Goal: Transaction & Acquisition: Purchase product/service

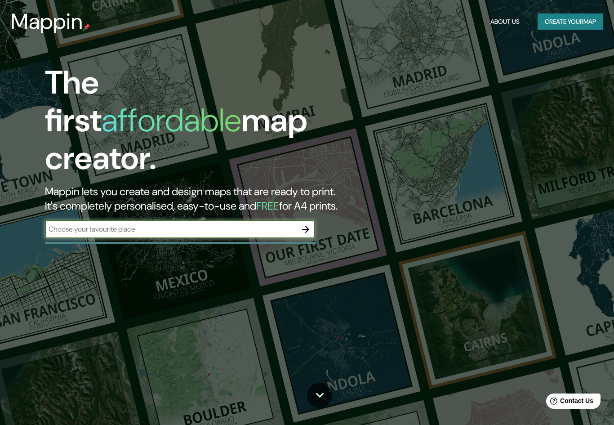
click at [249, 224] on input "text" at bounding box center [171, 229] width 252 height 10
click at [257, 224] on input "text" at bounding box center [171, 229] width 252 height 10
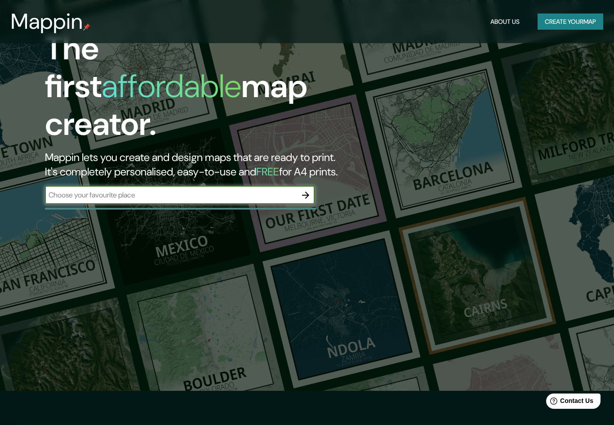
scroll to position [33, 0]
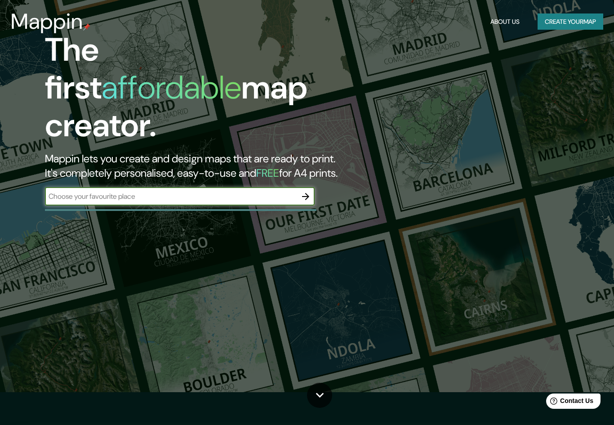
click at [90, 191] on input "text" at bounding box center [171, 196] width 252 height 10
click at [70, 191] on input "text" at bounding box center [171, 196] width 252 height 10
click at [237, 191] on input "text" at bounding box center [171, 196] width 252 height 10
paste input "20°40'42"N 101°22'24"W"
type input "20°40'42"N 101°22'24"W"
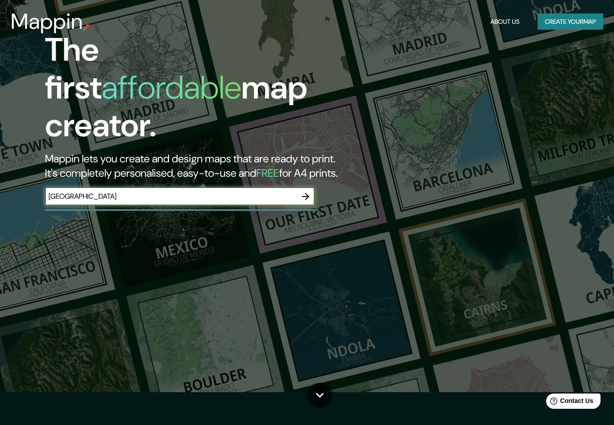
click at [308, 193] on icon "button" at bounding box center [305, 196] width 7 height 7
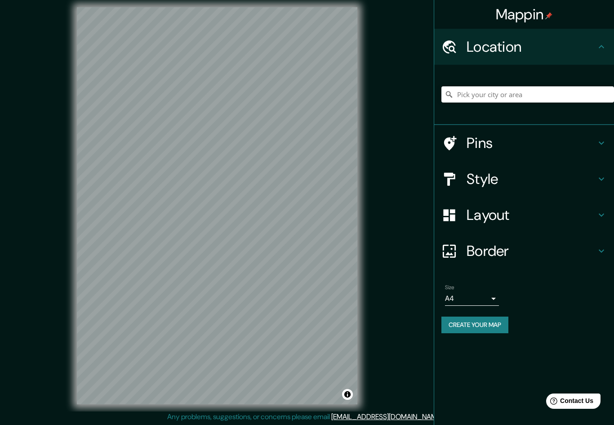
scroll to position [15, 0]
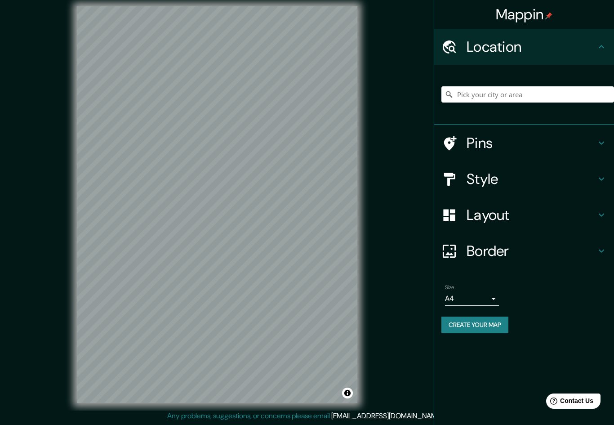
click at [602, 50] on icon at bounding box center [601, 46] width 11 height 11
click at [594, 55] on h4 "Location" at bounding box center [531, 47] width 129 height 18
click at [604, 51] on icon at bounding box center [601, 46] width 11 height 11
click at [604, 50] on icon at bounding box center [601, 46] width 11 height 11
click at [601, 44] on icon at bounding box center [601, 46] width 11 height 11
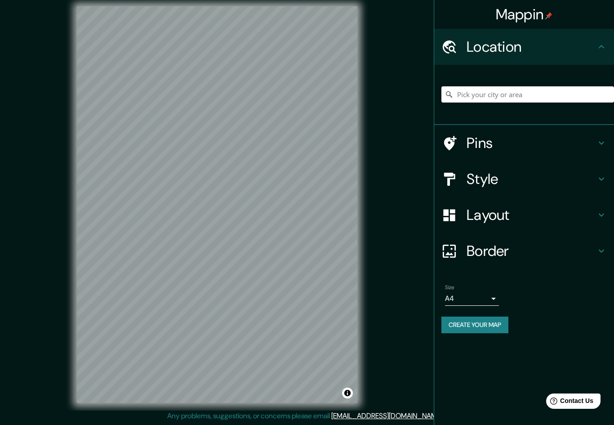
click at [602, 140] on icon at bounding box center [601, 143] width 11 height 11
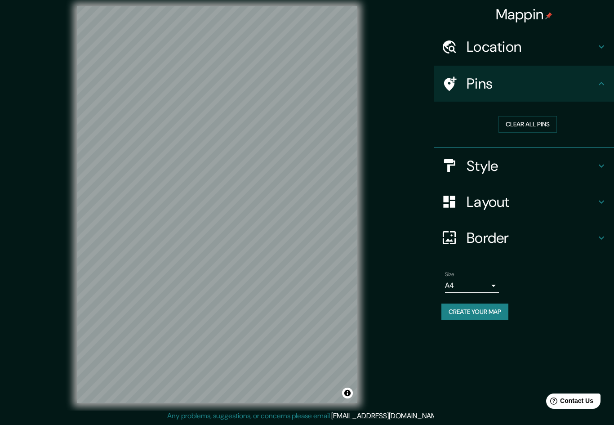
click at [555, 230] on h4 "Border" at bounding box center [531, 238] width 129 height 18
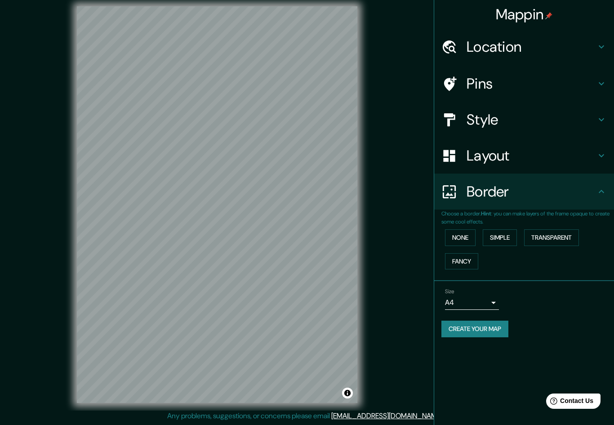
click at [502, 329] on button "Create your map" at bounding box center [474, 328] width 67 height 17
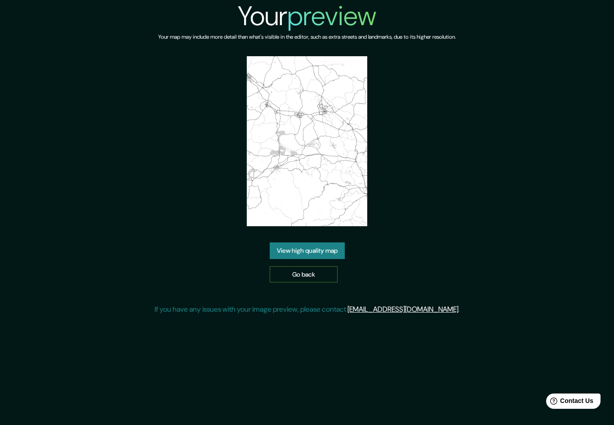
click at [327, 283] on link "Go back" at bounding box center [304, 274] width 68 height 17
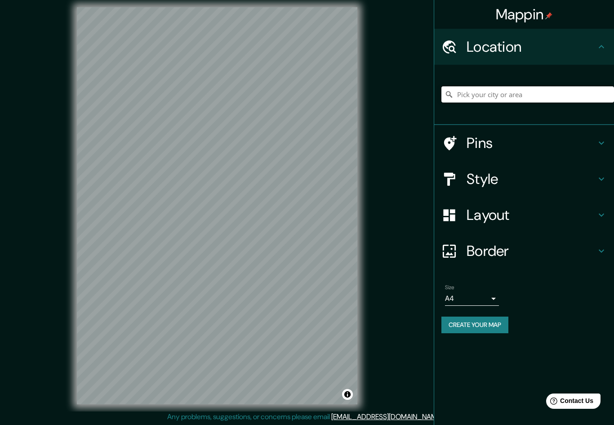
click at [499, 96] on input "Pick your city or area" at bounding box center [527, 94] width 173 height 16
click at [525, 89] on input "Pick your city or area" at bounding box center [527, 94] width 173 height 16
click at [477, 101] on input "Pick your city or area" at bounding box center [527, 94] width 173 height 16
click at [488, 94] on input "Pick your city or area" at bounding box center [527, 94] width 173 height 16
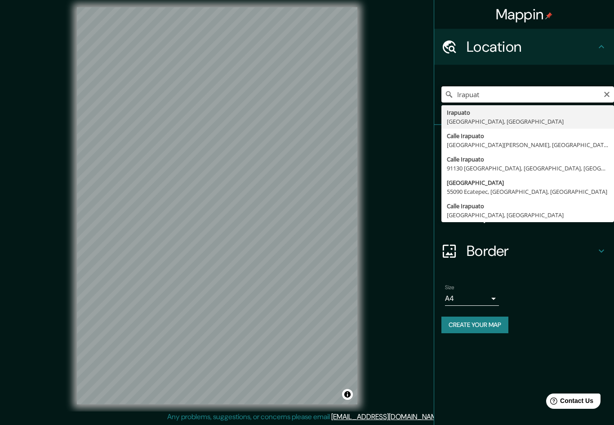
click at [604, 98] on input "Irapuat" at bounding box center [527, 94] width 173 height 16
type input "I"
type input "Calzada Las Villas, 36643 Irapuato, Guanajuato, México"
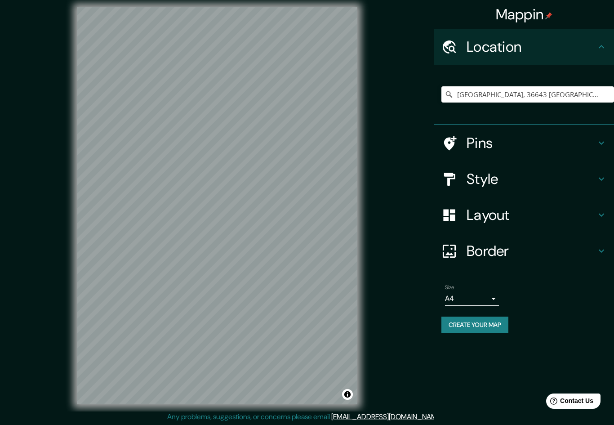
click at [602, 141] on icon at bounding box center [601, 143] width 11 height 11
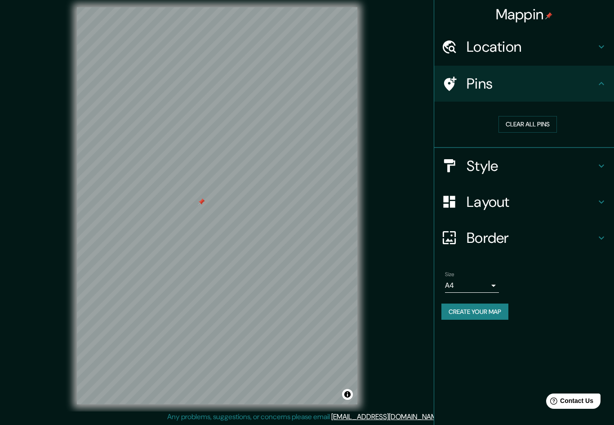
click at [590, 171] on h4 "Style" at bounding box center [531, 166] width 129 height 18
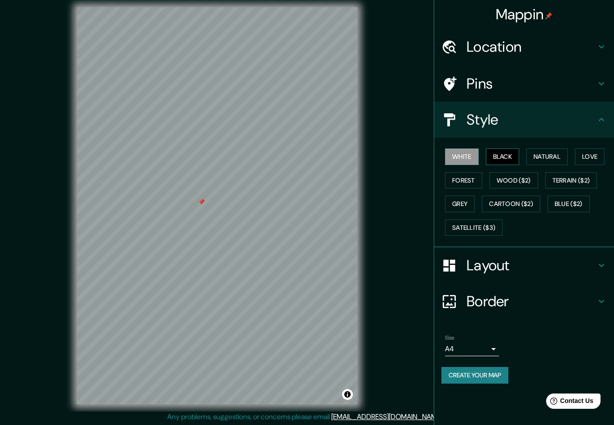
click at [508, 153] on button "Black" at bounding box center [503, 156] width 34 height 17
click at [558, 154] on button "Natural" at bounding box center [546, 156] width 41 height 17
click at [600, 153] on button "Love" at bounding box center [590, 156] width 30 height 17
click at [473, 184] on button "Forest" at bounding box center [463, 180] width 37 height 17
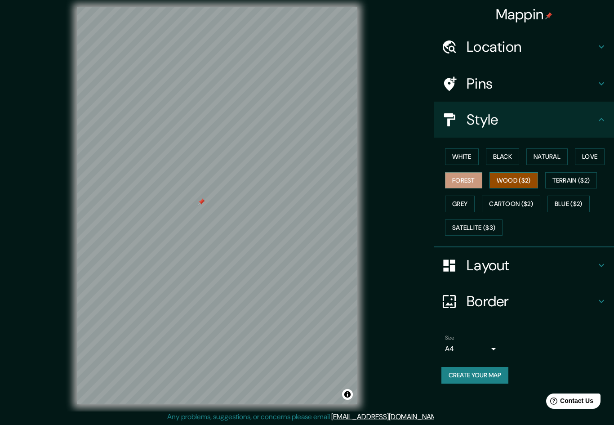
click at [513, 181] on button "Wood ($2)" at bounding box center [513, 180] width 49 height 17
click at [566, 179] on button "Terrain ($2)" at bounding box center [571, 180] width 52 height 17
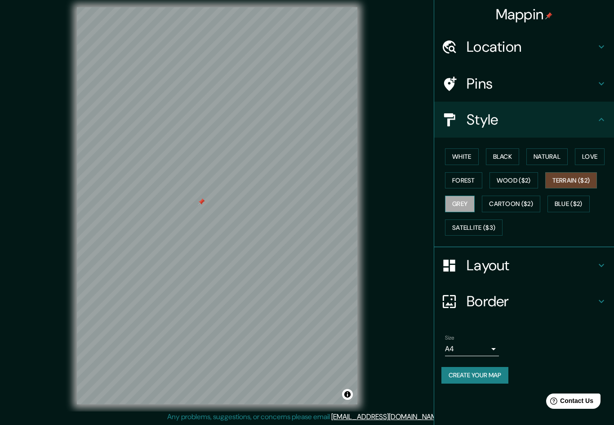
click at [462, 203] on button "Grey" at bounding box center [460, 204] width 30 height 17
click at [546, 154] on button "Natural" at bounding box center [546, 156] width 41 height 17
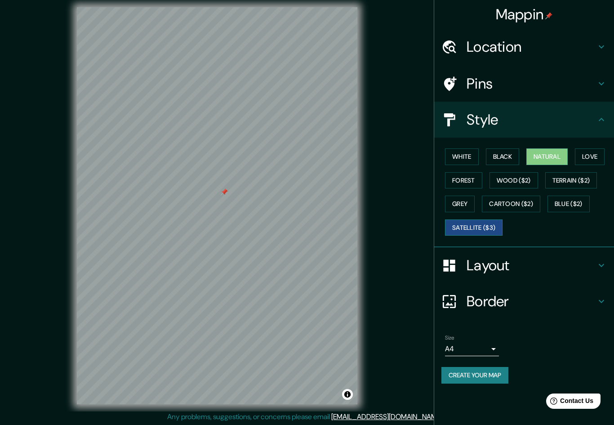
click at [490, 225] on button "Satellite ($3)" at bounding box center [474, 227] width 58 height 17
click at [503, 375] on button "Create your map" at bounding box center [474, 375] width 67 height 17
click at [582, 57] on div "Location" at bounding box center [524, 47] width 180 height 36
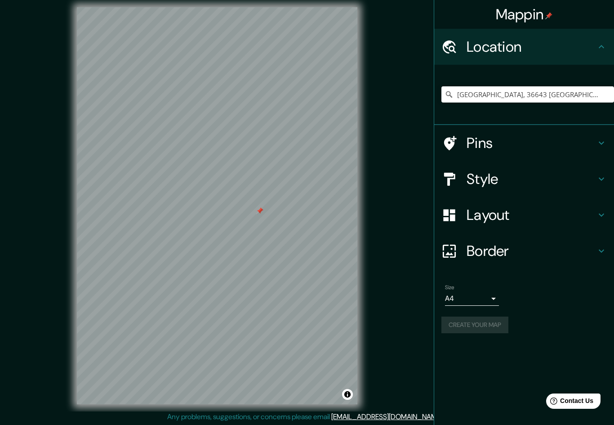
click at [564, 141] on h4 "Pins" at bounding box center [531, 143] width 129 height 18
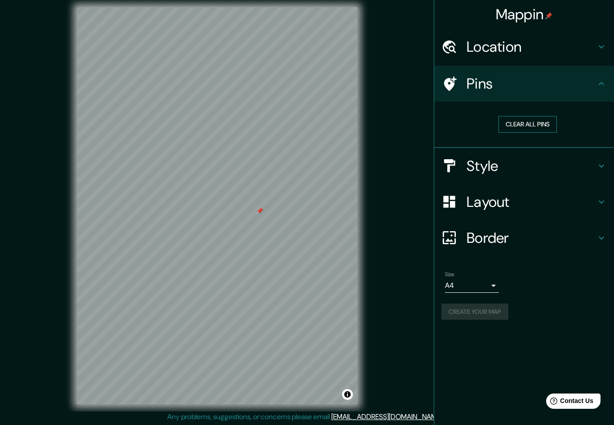
click at [548, 128] on button "Clear all pins" at bounding box center [527, 124] width 58 height 17
click at [552, 202] on h4 "Layout" at bounding box center [531, 202] width 129 height 18
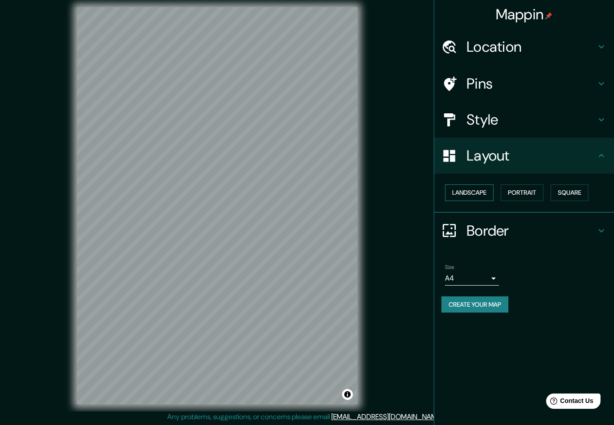
click at [490, 191] on button "Landscape" at bounding box center [469, 192] width 49 height 17
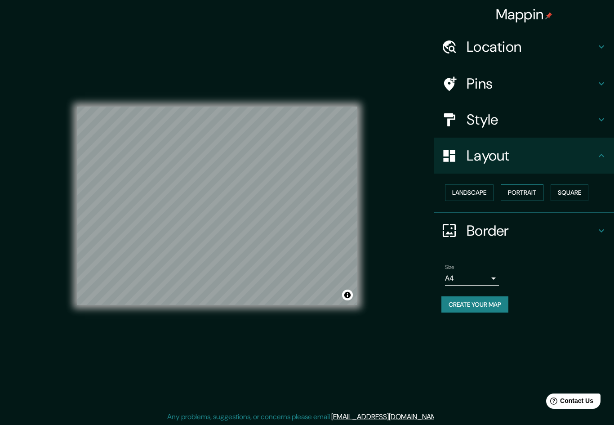
click at [536, 187] on button "Portrait" at bounding box center [522, 192] width 43 height 17
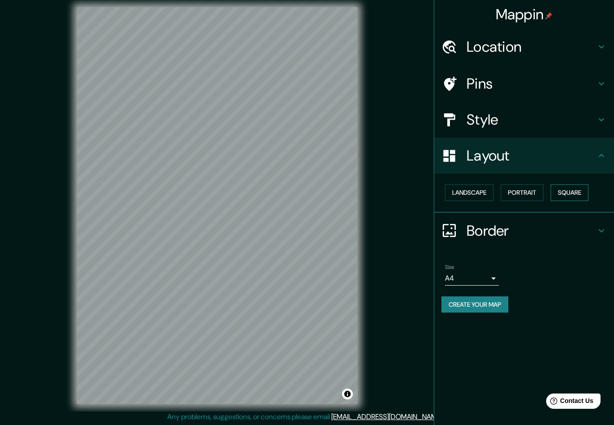
click at [581, 196] on button "Square" at bounding box center [570, 192] width 38 height 17
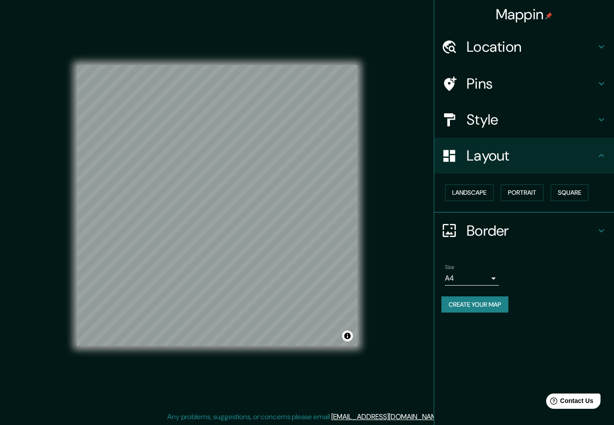
click at [494, 237] on h4 "Border" at bounding box center [531, 231] width 129 height 18
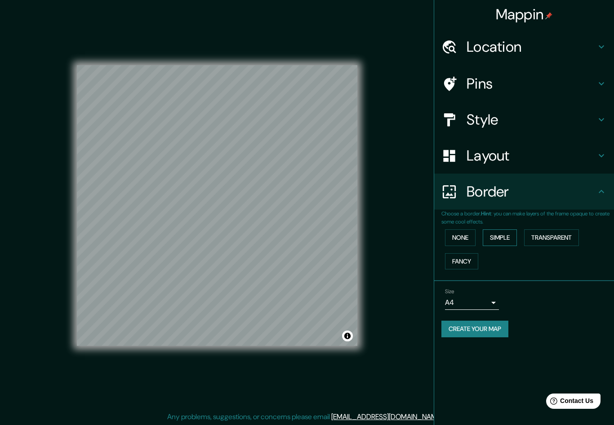
click at [505, 236] on button "Simple" at bounding box center [500, 237] width 34 height 17
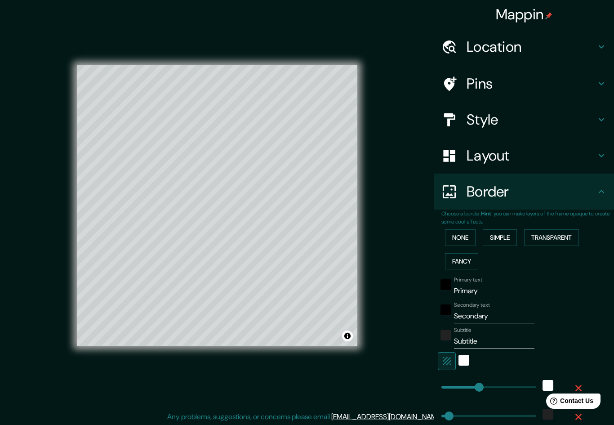
click at [467, 226] on div "None Simple Transparent Fancy" at bounding box center [527, 249] width 173 height 47
click at [468, 235] on button "None" at bounding box center [460, 237] width 31 height 17
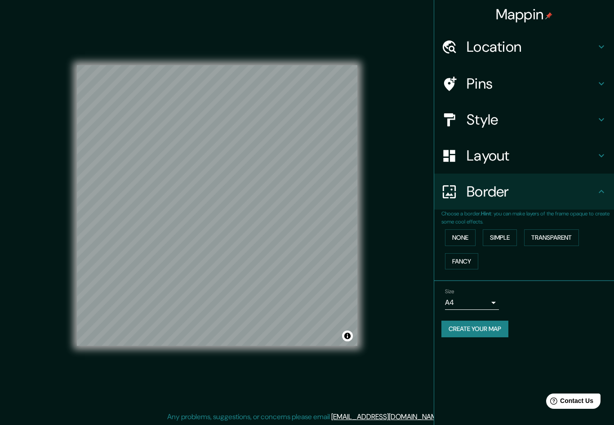
click at [492, 334] on button "Create your map" at bounding box center [474, 328] width 67 height 17
click at [495, 326] on button "Create your map" at bounding box center [474, 328] width 67 height 17
click at [499, 321] on div "Create your map" at bounding box center [523, 328] width 165 height 17
click at [495, 333] on div "Create your map" at bounding box center [523, 328] width 165 height 17
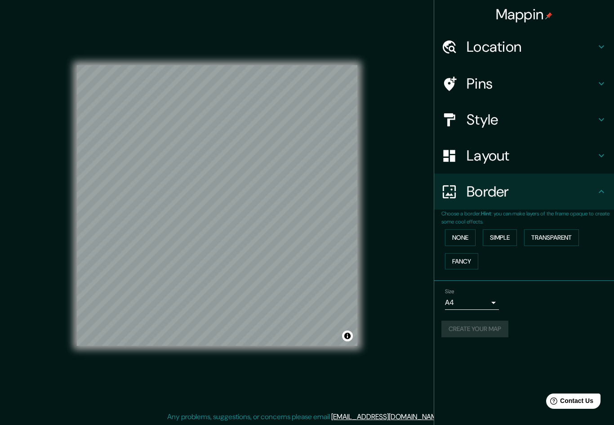
click at [572, 147] on h4 "Layout" at bounding box center [531, 156] width 129 height 18
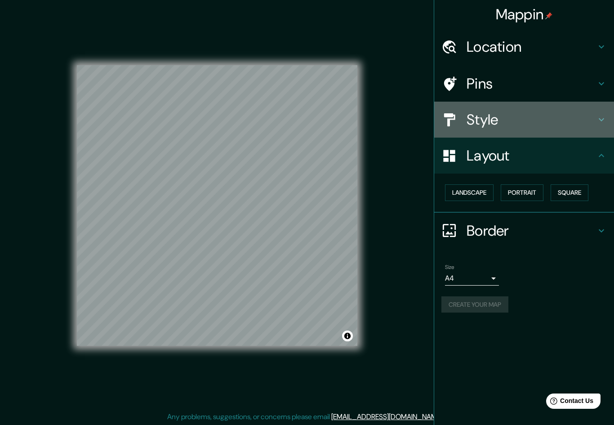
click at [594, 127] on div "Style" at bounding box center [524, 120] width 180 height 36
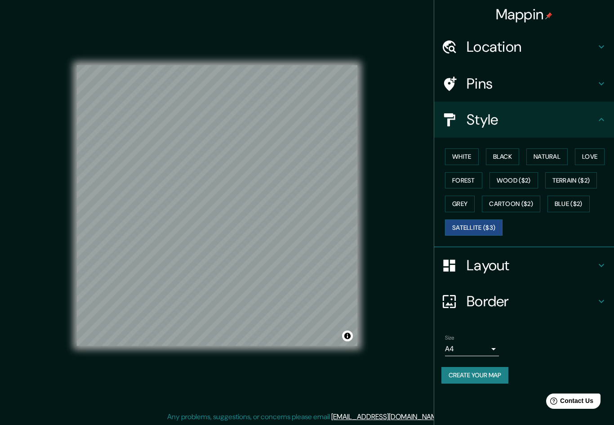
click at [609, 102] on div "Style" at bounding box center [524, 120] width 180 height 36
click at [491, 372] on button "Create your map" at bounding box center [474, 375] width 67 height 17
click at [561, 152] on button "Natural" at bounding box center [546, 156] width 41 height 17
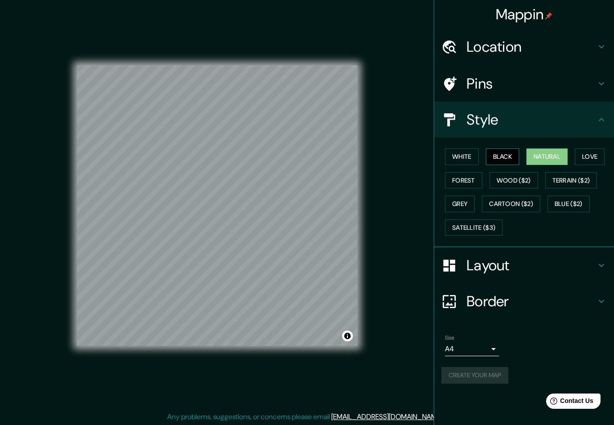
click at [507, 155] on button "Black" at bounding box center [503, 156] width 34 height 17
click at [601, 150] on button "Love" at bounding box center [590, 156] width 30 height 17
click at [472, 158] on button "White" at bounding box center [462, 156] width 34 height 17
click at [497, 223] on button "Satellite ($3)" at bounding box center [474, 227] width 58 height 17
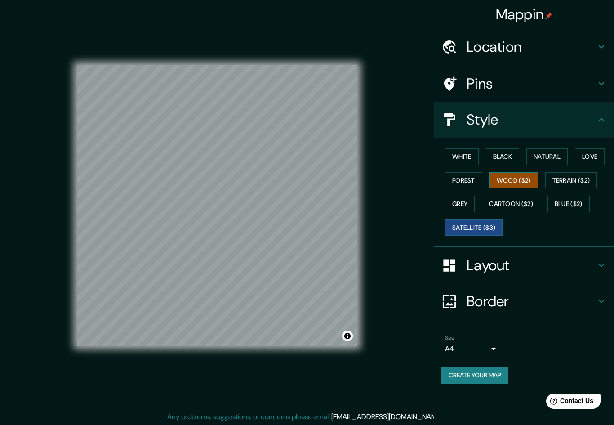
click at [516, 180] on button "Wood ($2)" at bounding box center [513, 180] width 49 height 17
click at [468, 219] on button "Satellite ($3)" at bounding box center [474, 227] width 58 height 17
click at [487, 346] on body "Mappin Location Calzada Las Villas, 36643 Irapuato, Guanajuato, México Pins Sty…" at bounding box center [307, 212] width 614 height 425
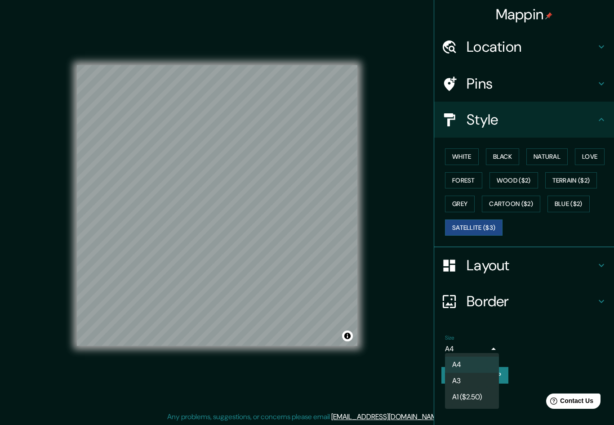
click at [532, 332] on div at bounding box center [307, 212] width 614 height 425
click at [506, 371] on button "Create your map" at bounding box center [474, 375] width 67 height 17
click at [555, 41] on h4 "Location" at bounding box center [531, 47] width 129 height 18
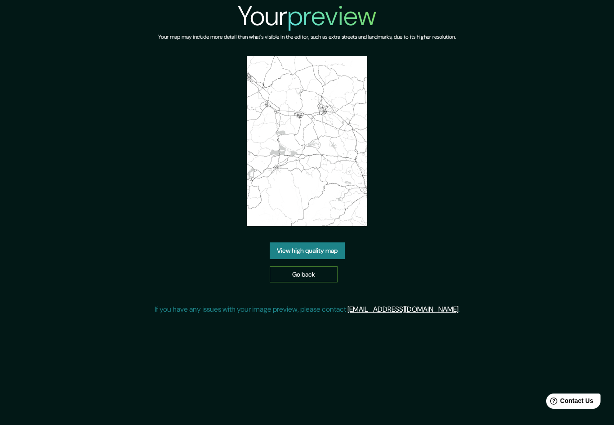
click at [324, 275] on link "Go back" at bounding box center [304, 274] width 68 height 17
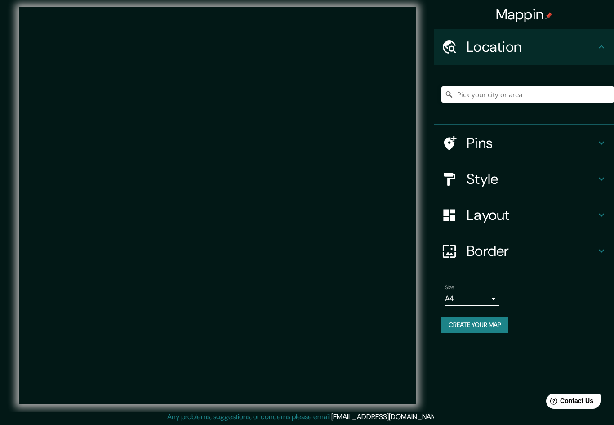
click at [530, 86] on input "Pick your city or area" at bounding box center [527, 94] width 173 height 16
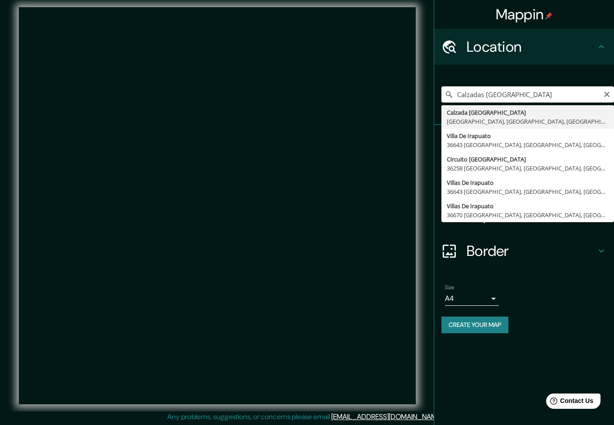
type input "Calzada Guanajuato, 36890 Pueblo Nuevo, Guanajuato, México"
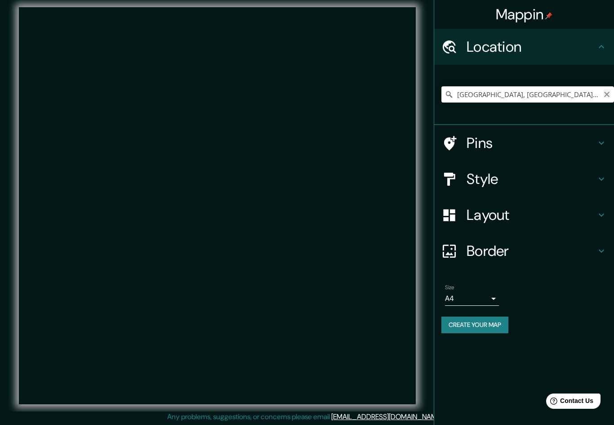
click at [605, 92] on icon "Clear" at bounding box center [606, 94] width 5 height 5
click at [565, 93] on input "Pick your city or area" at bounding box center [527, 94] width 173 height 16
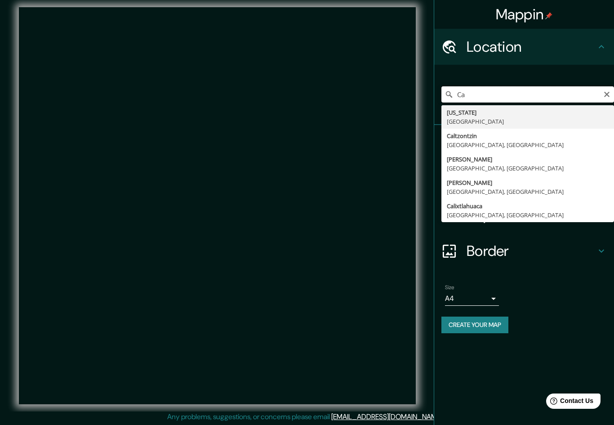
type input "C"
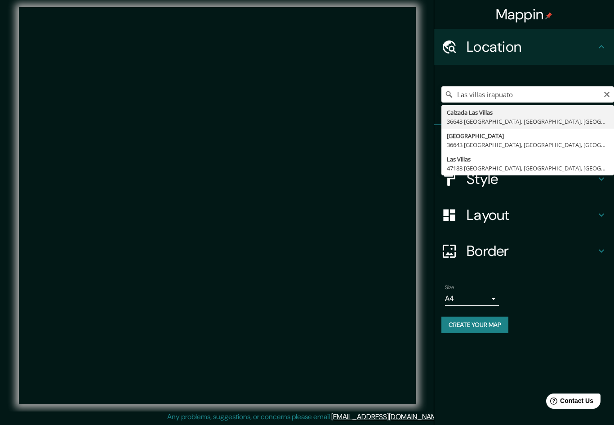
type input "[GEOGRAPHIC_DATA], 36643 [GEOGRAPHIC_DATA], [GEOGRAPHIC_DATA], [GEOGRAPHIC_DATA]"
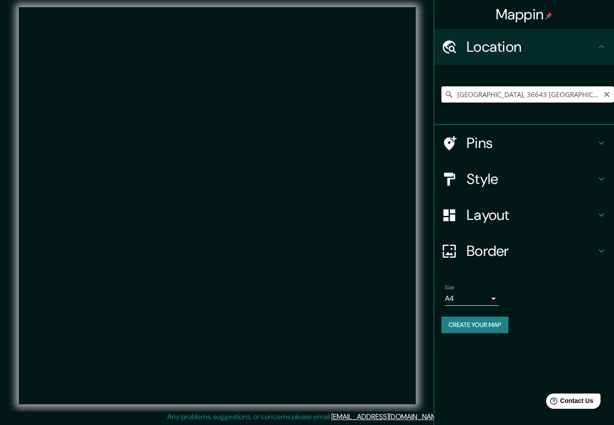
click at [569, 91] on input "[GEOGRAPHIC_DATA], 36643 [GEOGRAPHIC_DATA], [GEOGRAPHIC_DATA], [GEOGRAPHIC_DATA]" at bounding box center [527, 94] width 173 height 16
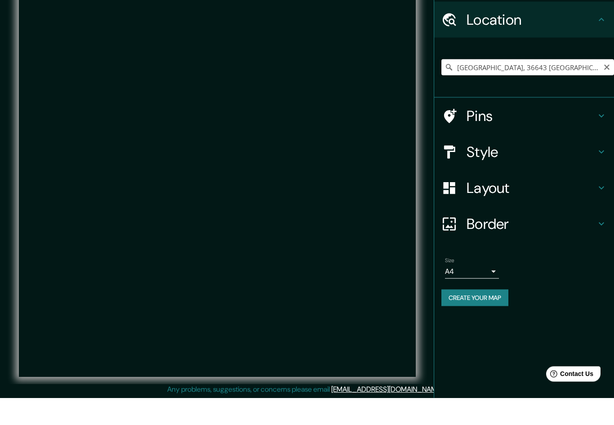
scroll to position [15, 0]
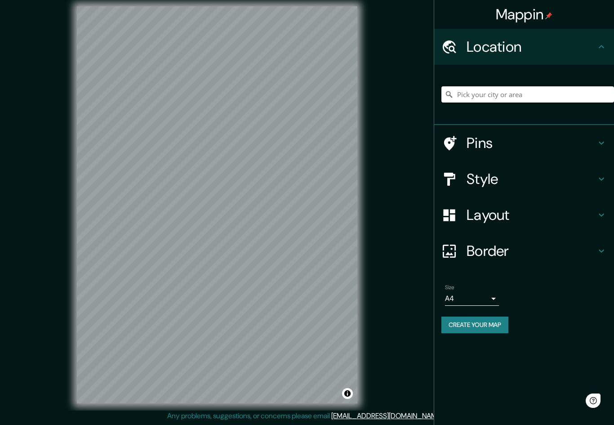
click at [548, 99] on input "Pick your city or area" at bounding box center [527, 94] width 173 height 16
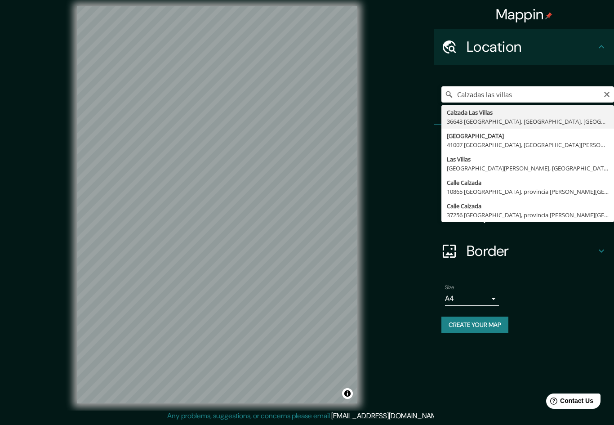
type input "Calzada Las Villas, 36643 Irapuato, Guanajuato, México"
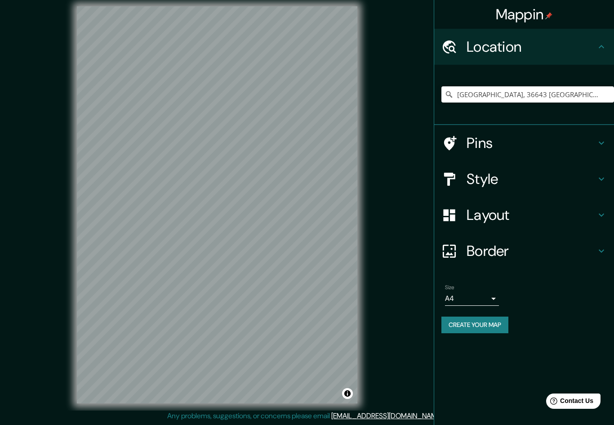
click at [515, 203] on div "Layout" at bounding box center [524, 215] width 180 height 36
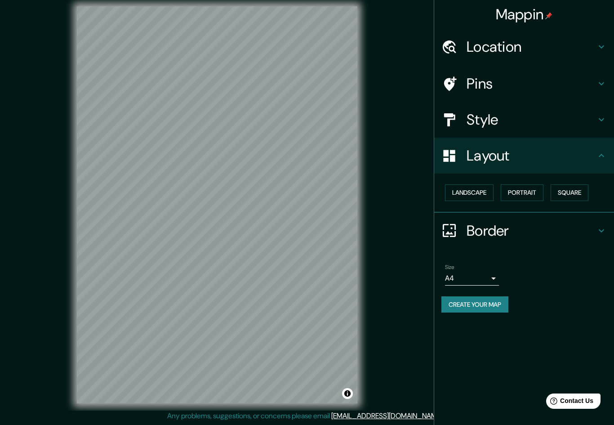
click at [543, 134] on div "Style" at bounding box center [524, 120] width 180 height 36
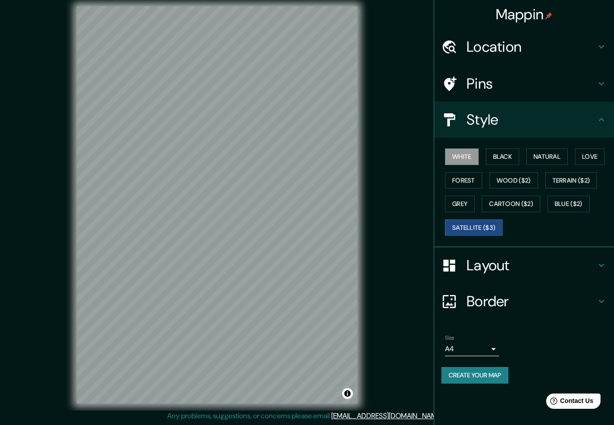
click at [481, 229] on button "Satellite ($3)" at bounding box center [474, 227] width 58 height 17
click at [512, 262] on h4 "Layout" at bounding box center [531, 265] width 129 height 18
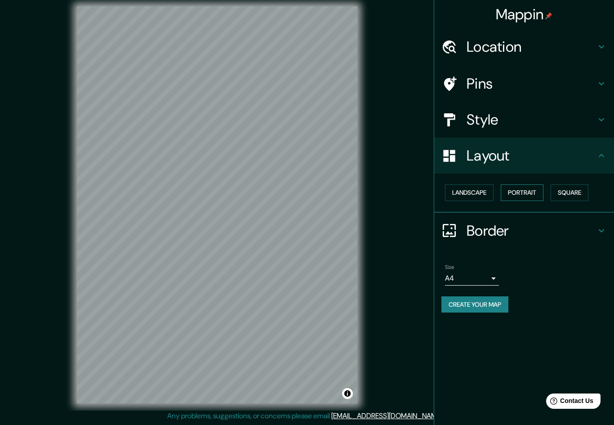
click at [526, 190] on button "Portrait" at bounding box center [522, 192] width 43 height 17
click at [525, 191] on button "Portrait" at bounding box center [522, 192] width 43 height 17
click at [473, 187] on button "Landscape" at bounding box center [469, 192] width 49 height 17
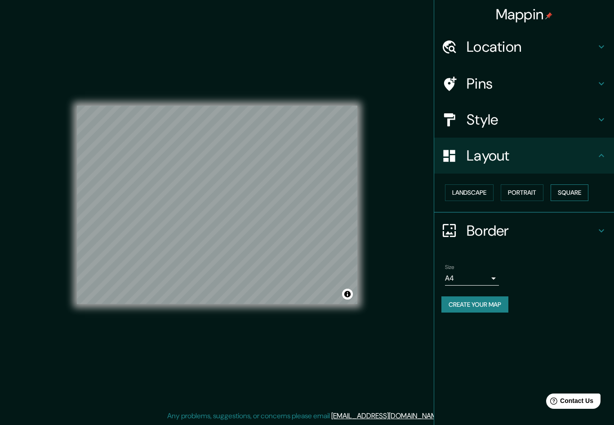
click at [579, 189] on button "Square" at bounding box center [570, 192] width 38 height 17
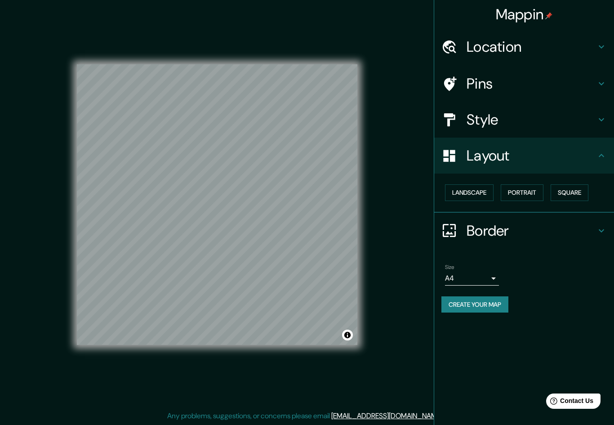
click at [536, 84] on h4 "Pins" at bounding box center [531, 84] width 129 height 18
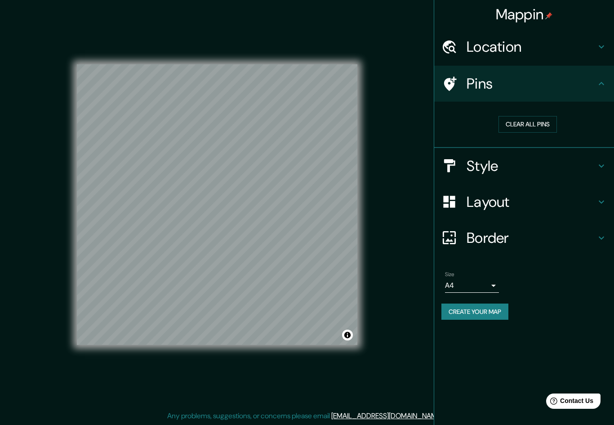
click at [567, 165] on h4 "Style" at bounding box center [531, 166] width 129 height 18
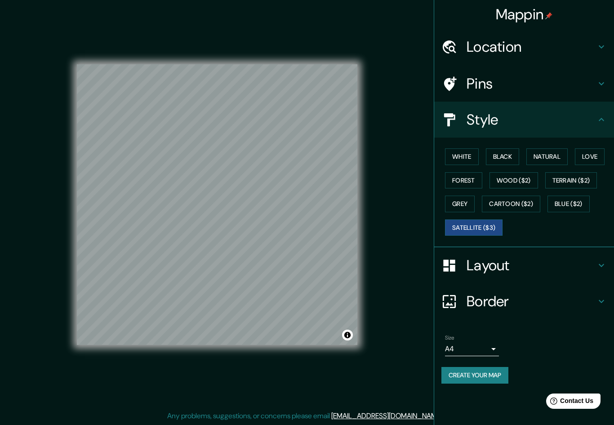
click at [537, 293] on h4 "Border" at bounding box center [531, 301] width 129 height 18
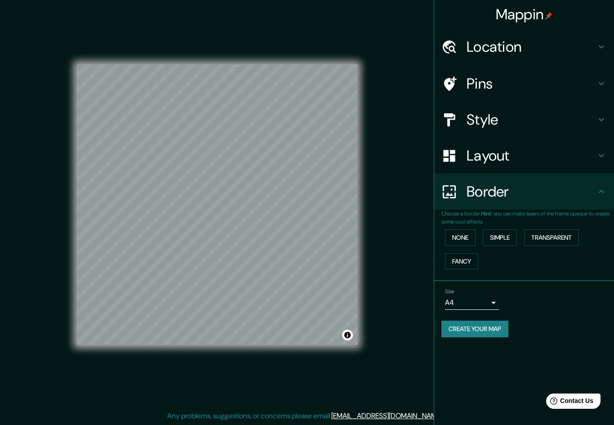
click at [496, 322] on button "Create your map" at bounding box center [474, 328] width 67 height 17
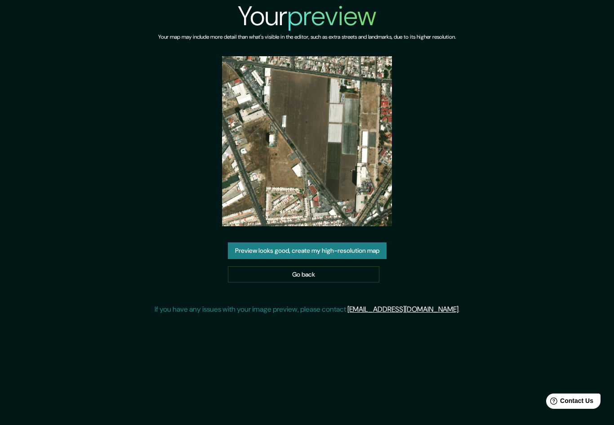
click at [270, 258] on button "Preview looks good, create my high-resolution map" at bounding box center [307, 250] width 159 height 17
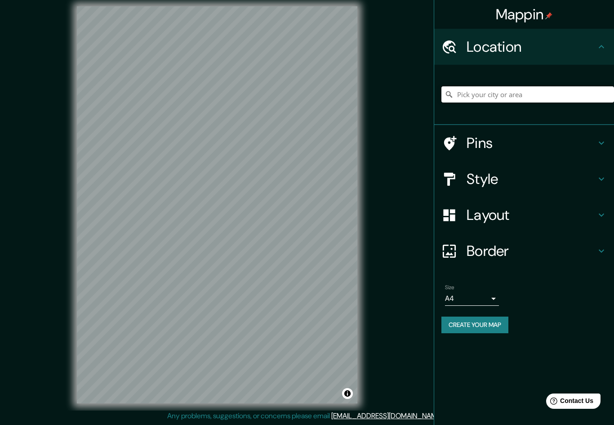
click at [541, 88] on input "Pick your city or area" at bounding box center [527, 94] width 173 height 16
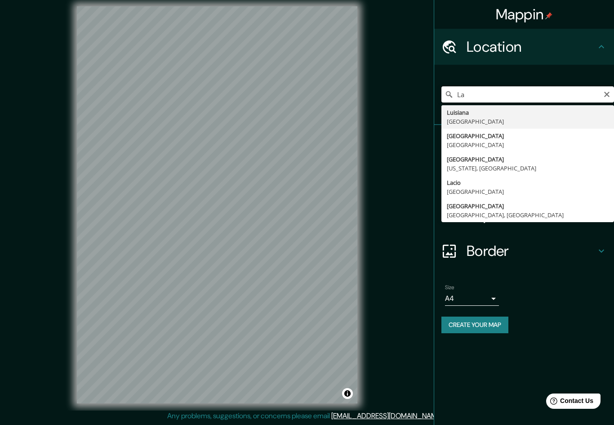
type input "L"
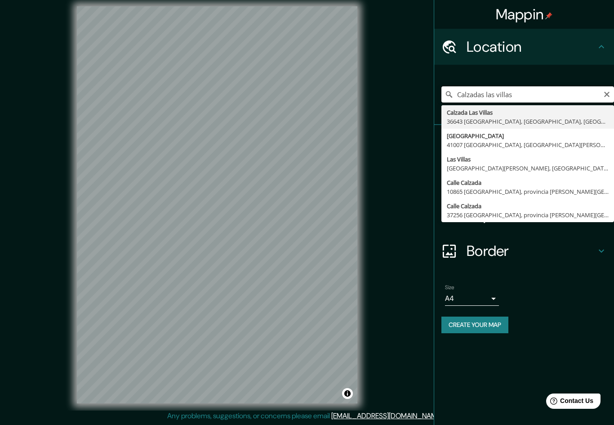
type input "[GEOGRAPHIC_DATA], 36643 [GEOGRAPHIC_DATA], [GEOGRAPHIC_DATA], [GEOGRAPHIC_DATA]"
click at [567, 303] on div "Size A4 single" at bounding box center [523, 294] width 165 height 29
